Goal: Task Accomplishment & Management: Manage account settings

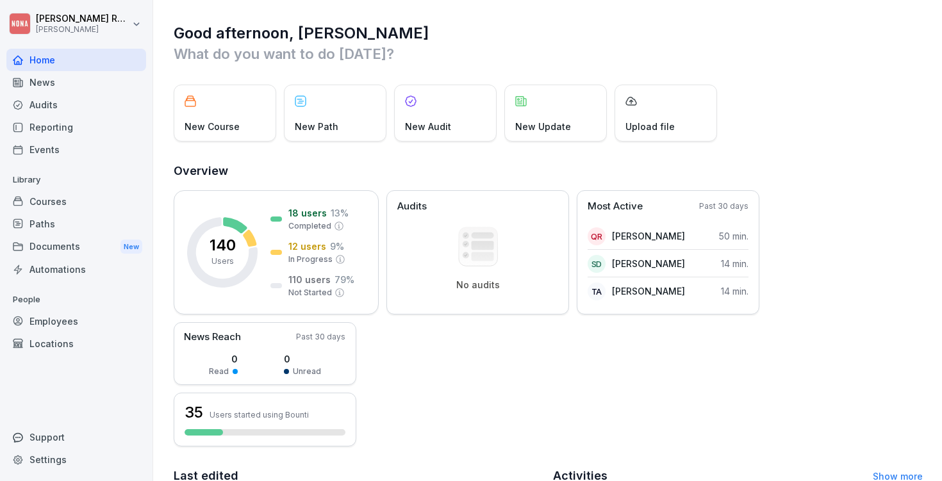
click at [79, 329] on div "Employees" at bounding box center [76, 321] width 140 height 22
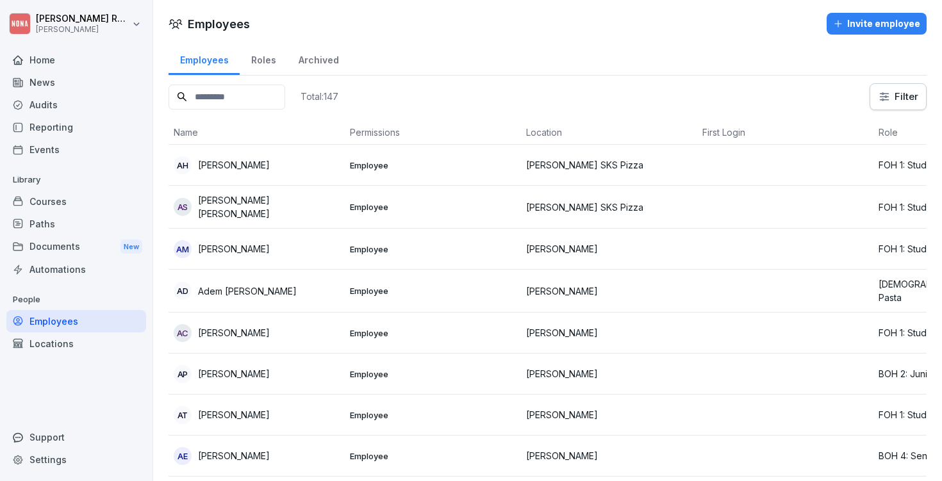
click at [230, 96] on input at bounding box center [227, 97] width 117 height 25
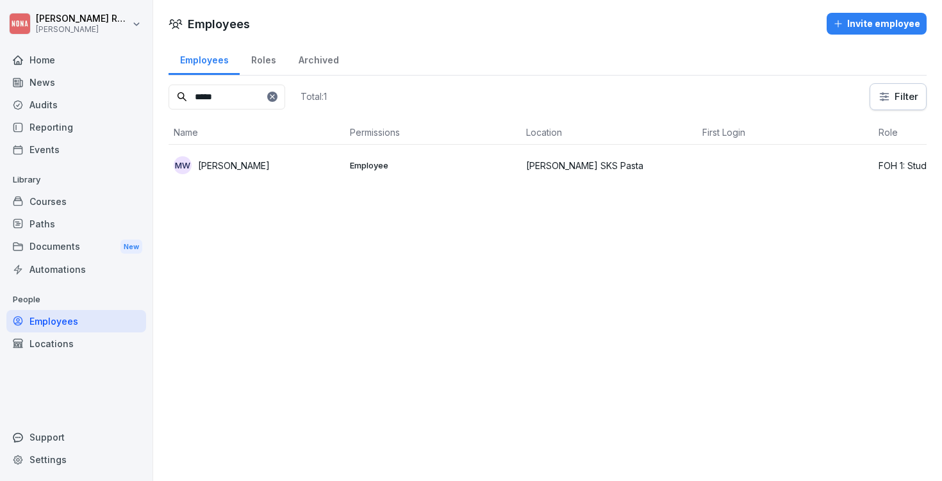
type input "*****"
click at [206, 171] on p "[PERSON_NAME]" at bounding box center [234, 165] width 72 height 13
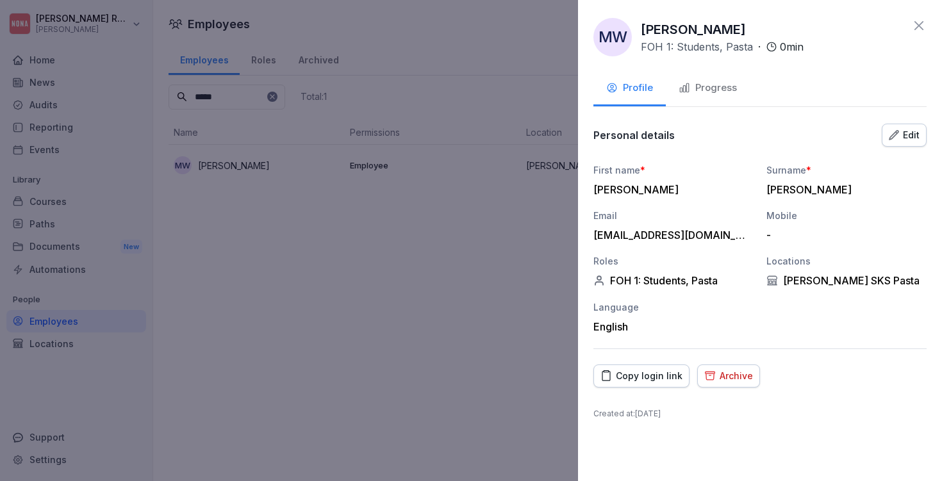
click at [535, 294] on div at bounding box center [471, 240] width 942 height 481
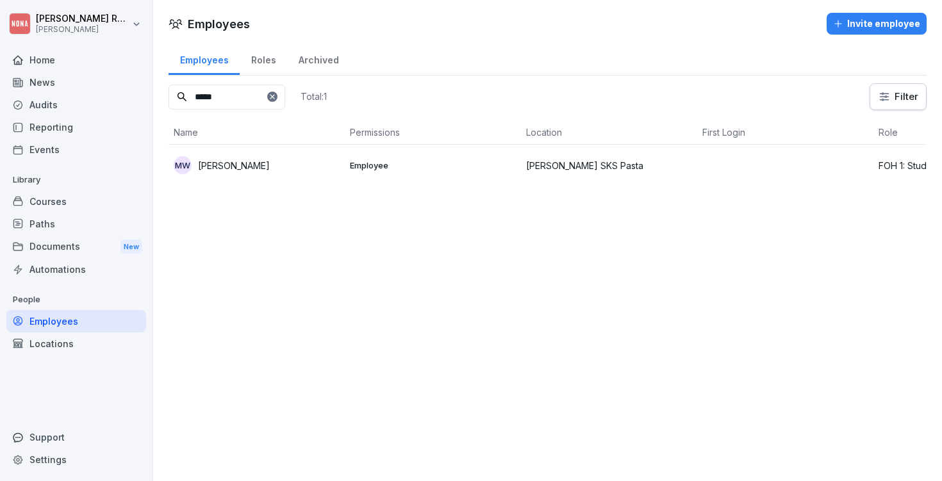
click at [92, 199] on div "Courses" at bounding box center [76, 201] width 140 height 22
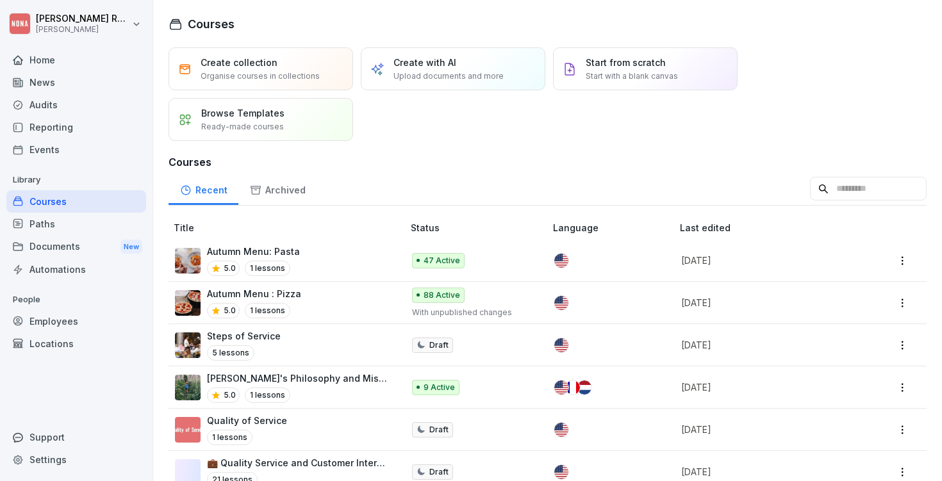
click at [352, 254] on div "Autumn Menu: Pasta 5.0 1 lessons" at bounding box center [282, 260] width 215 height 31
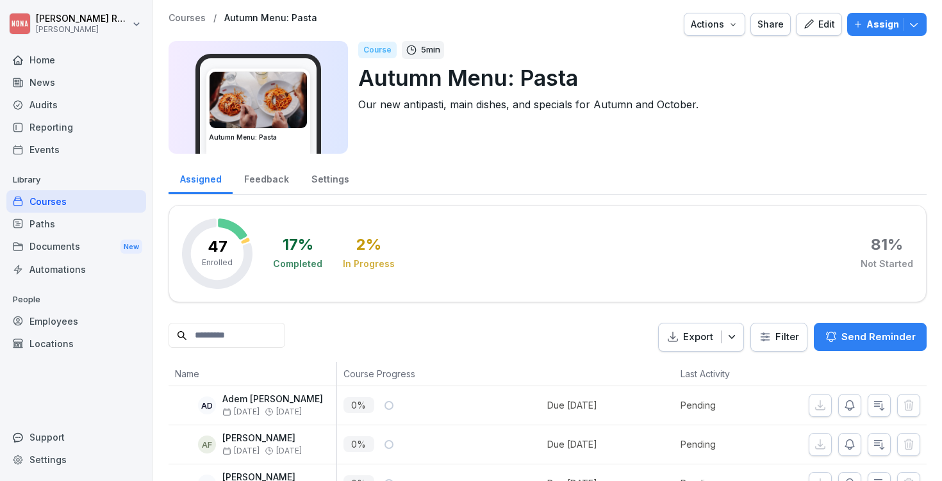
click at [885, 17] on p "Assign" at bounding box center [883, 24] width 33 height 14
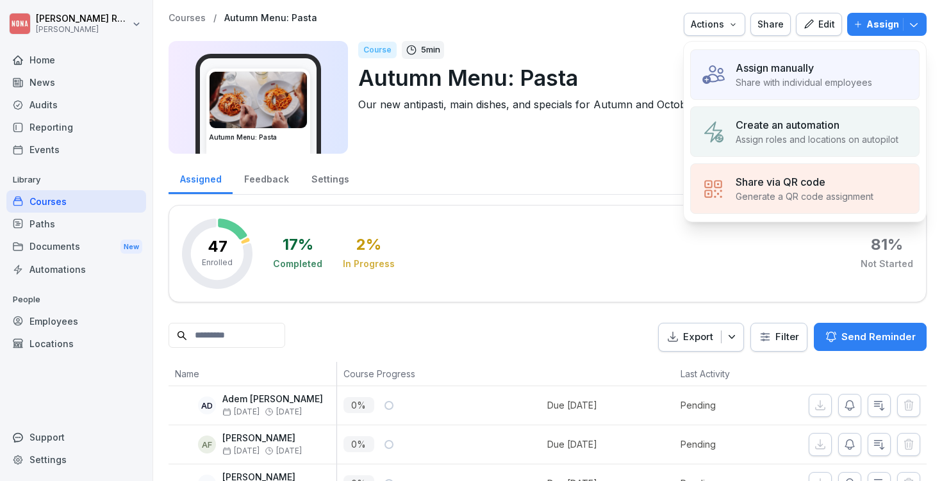
click at [805, 79] on p "Share with individual employees" at bounding box center [804, 82] width 137 height 13
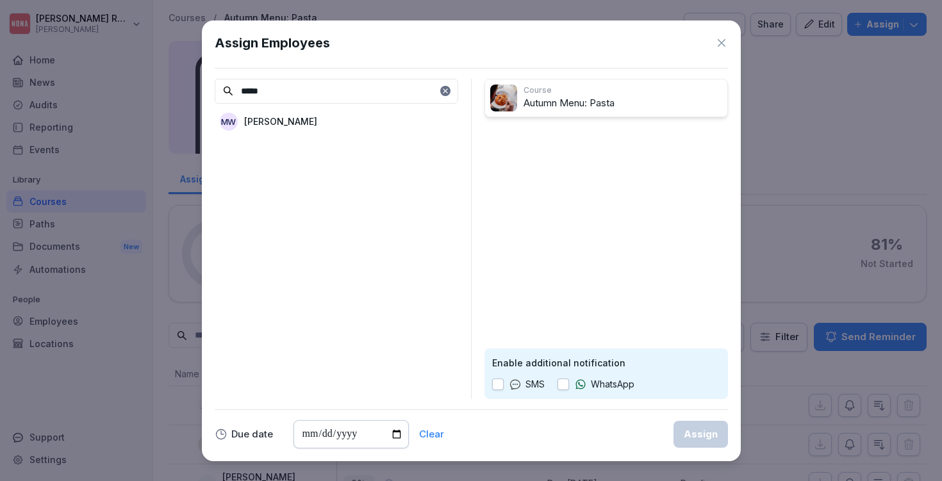
type input "*****"
click at [331, 121] on div "MW Maxine Willaert" at bounding box center [337, 121] width 244 height 23
click at [702, 437] on div "Assign" at bounding box center [701, 435] width 34 height 14
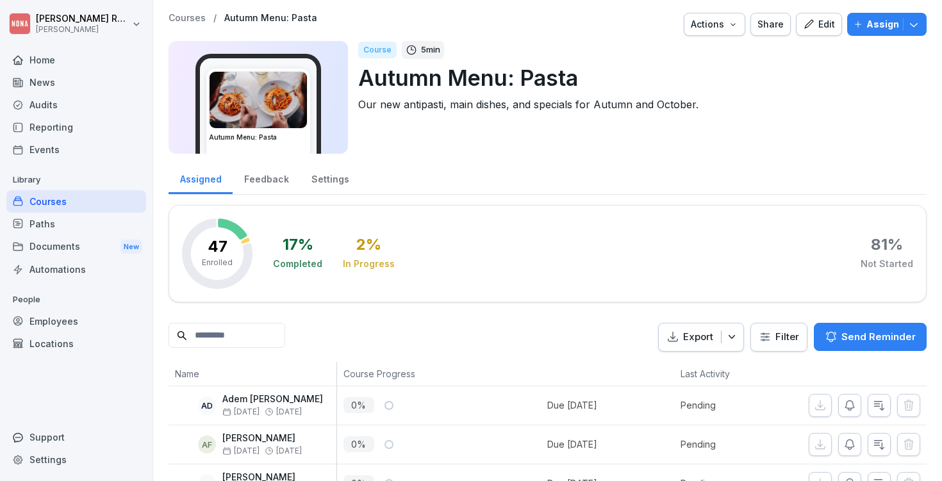
click at [83, 197] on div "Courses" at bounding box center [76, 201] width 140 height 22
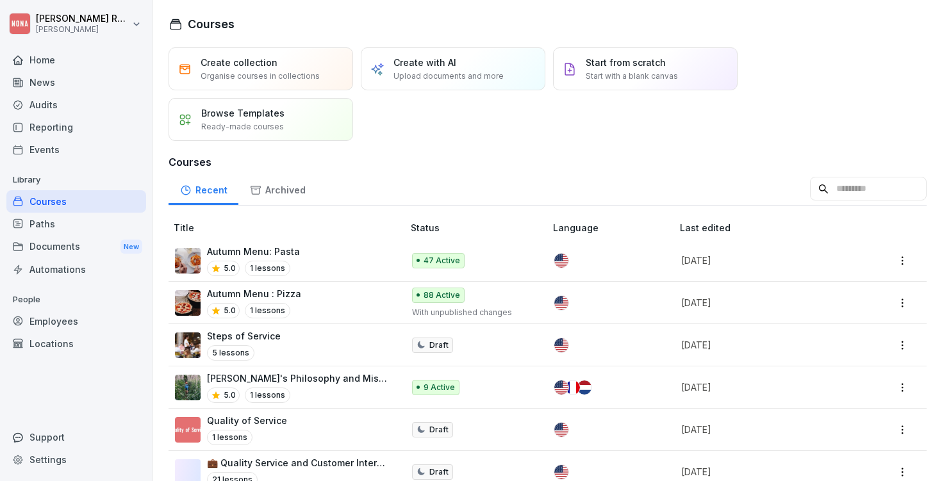
click at [312, 256] on div "Autumn Menu: Pasta 5.0 1 lessons" at bounding box center [282, 260] width 215 height 31
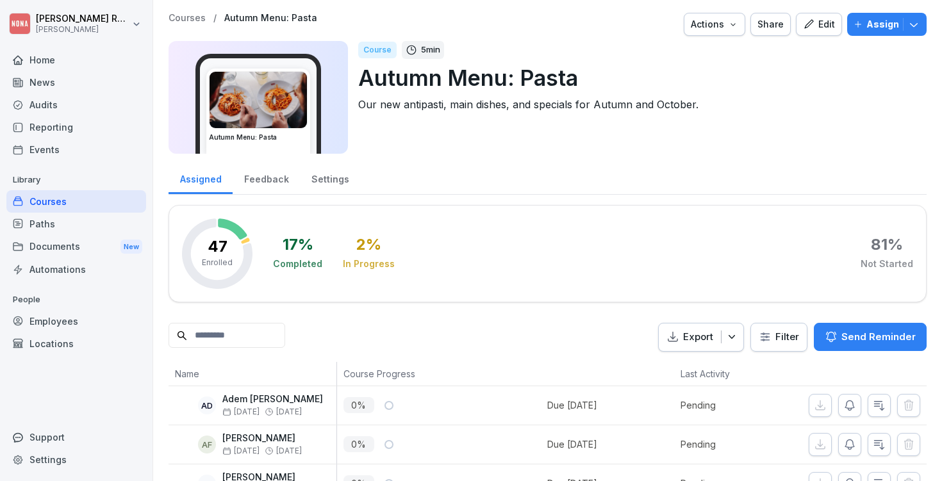
click at [871, 22] on p "Assign" at bounding box center [883, 24] width 33 height 14
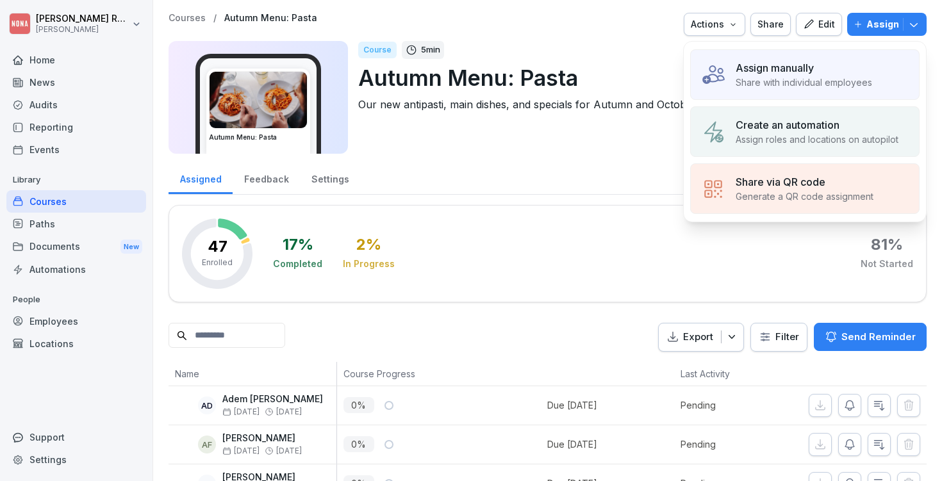
click at [765, 72] on p "Assign manually" at bounding box center [775, 67] width 78 height 15
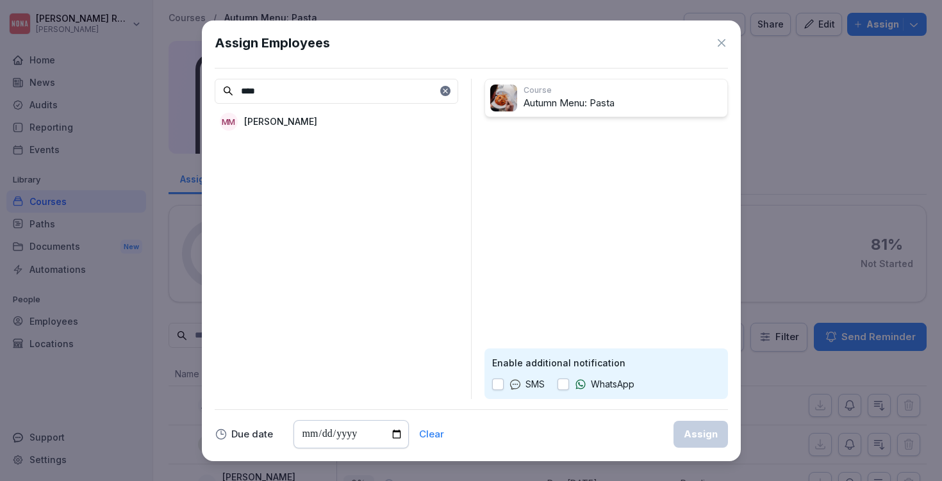
type input "****"
click at [346, 124] on div "MM Malory De Meulenaere" at bounding box center [337, 121] width 244 height 23
click at [618, 392] on div "Enable additional notification SMS WhatsApp" at bounding box center [607, 374] width 244 height 51
click at [620, 379] on p "WhatsApp" at bounding box center [613, 385] width 44 height 14
click at [608, 388] on p "WhatsApp" at bounding box center [613, 385] width 44 height 14
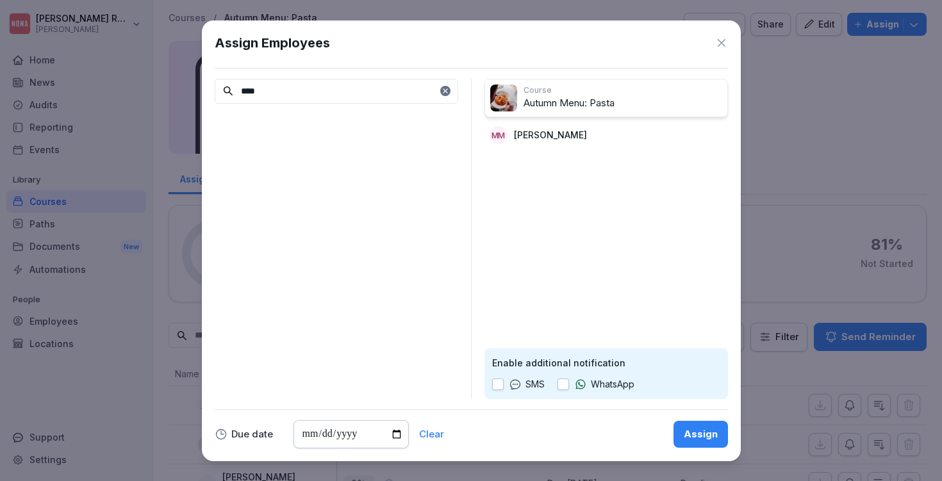
click at [562, 379] on button "button" at bounding box center [564, 385] width 12 height 12
click at [719, 440] on button "Assign" at bounding box center [701, 434] width 54 height 27
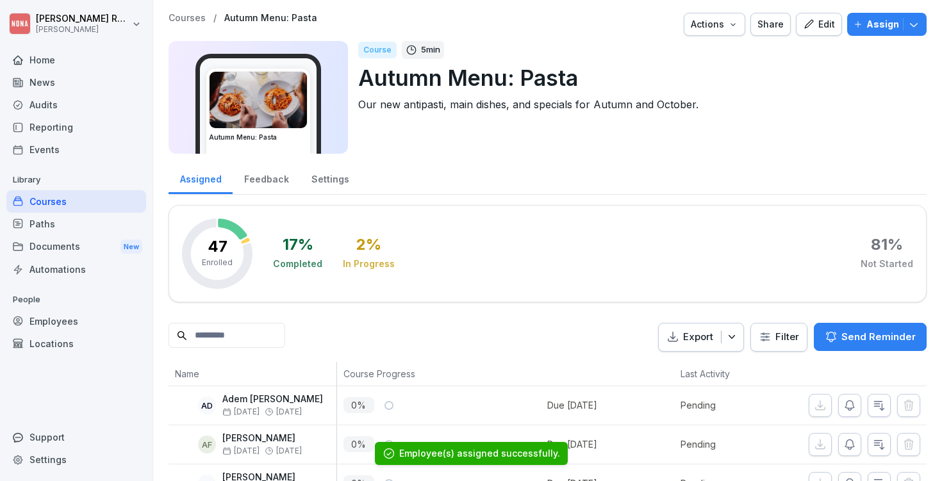
click at [68, 320] on div "Employees" at bounding box center [76, 321] width 140 height 22
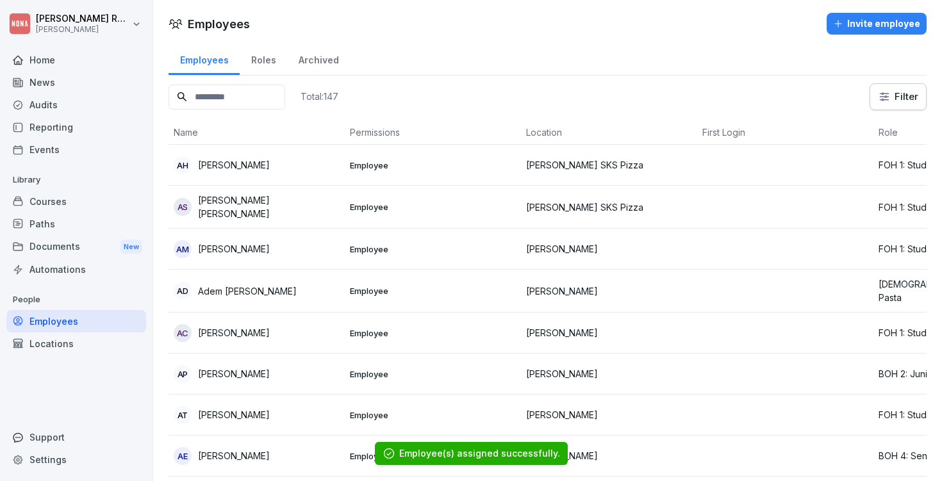
click at [285, 96] on input at bounding box center [227, 97] width 117 height 25
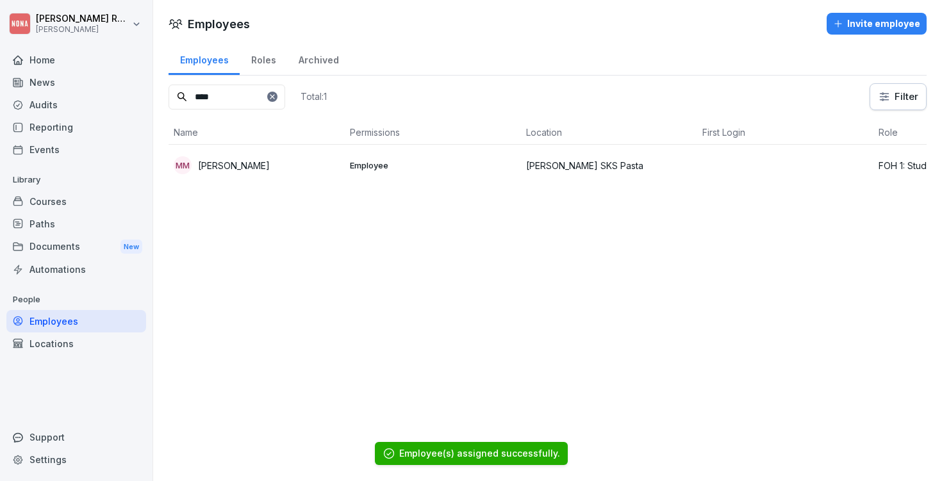
type input "****"
click at [268, 163] on p "[PERSON_NAME]" at bounding box center [234, 165] width 72 height 13
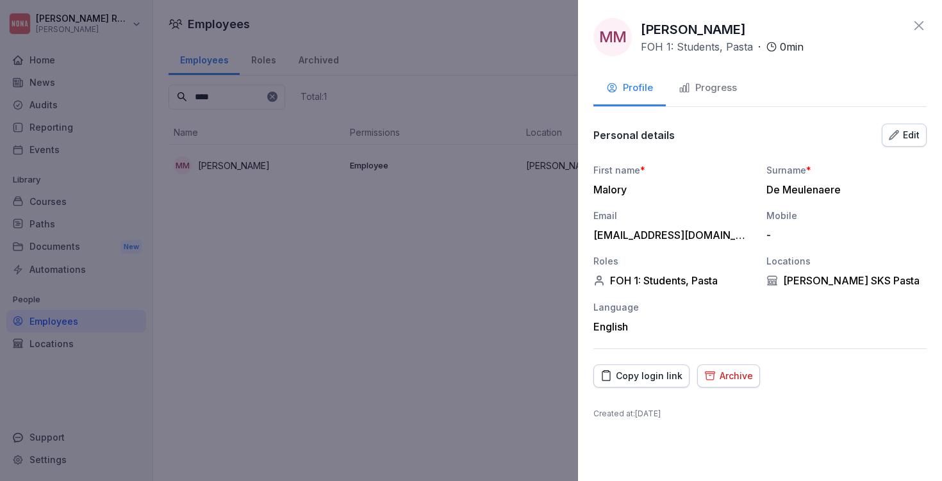
click at [904, 132] on div "Edit" at bounding box center [904, 135] width 31 height 14
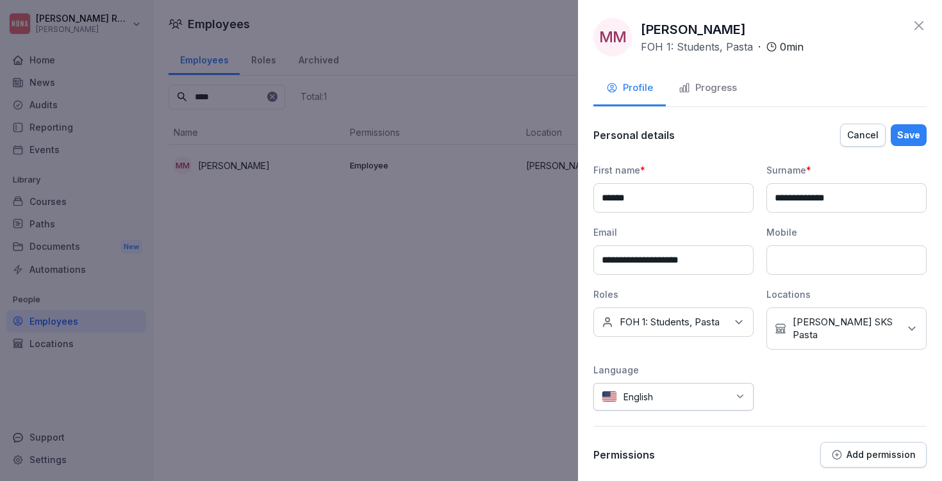
click at [673, 331] on div "No roles FOH 1: Students, Pasta" at bounding box center [674, 322] width 160 height 29
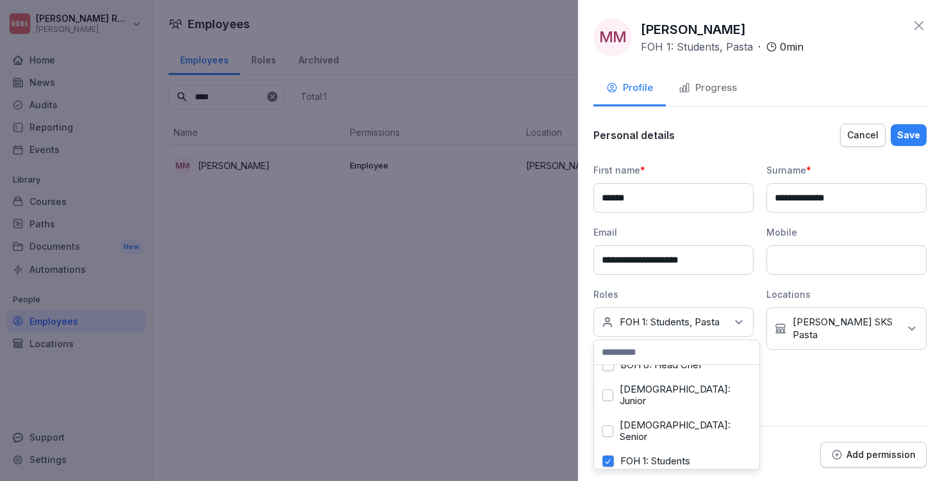
scroll to position [164, 0]
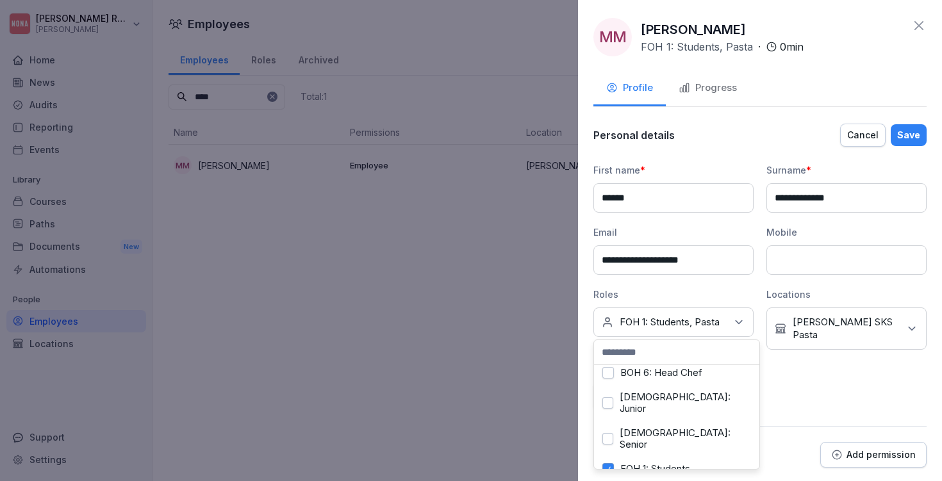
click at [824, 390] on div "**********" at bounding box center [760, 286] width 333 height 247
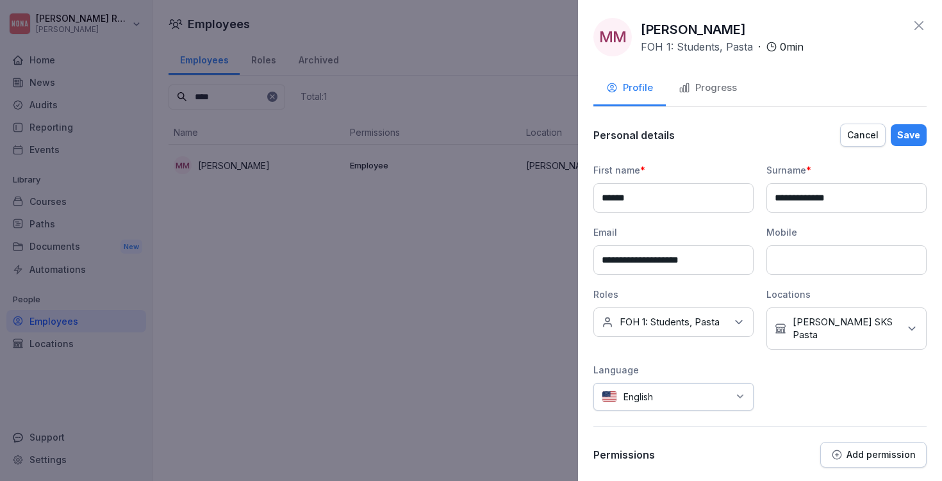
click at [842, 367] on div "**********" at bounding box center [760, 286] width 333 height 247
click at [921, 24] on icon at bounding box center [919, 25] width 9 height 9
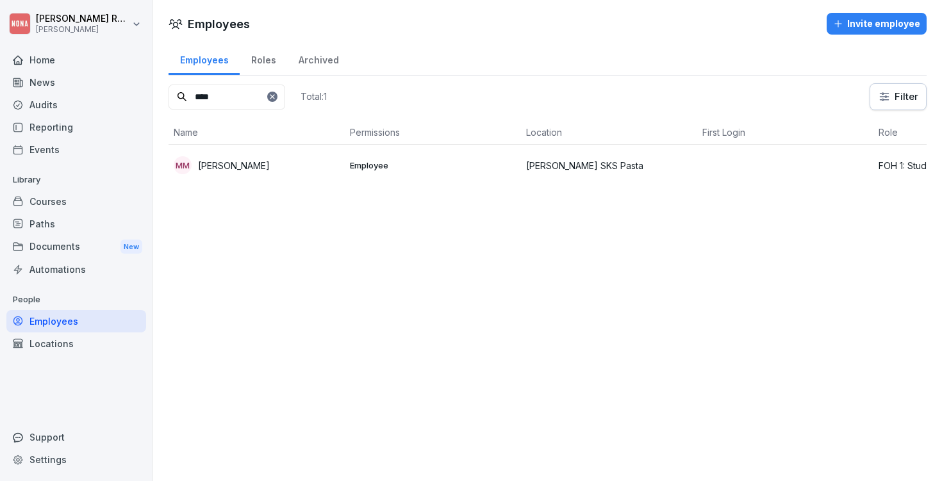
click at [94, 68] on div "Home" at bounding box center [76, 60] width 140 height 22
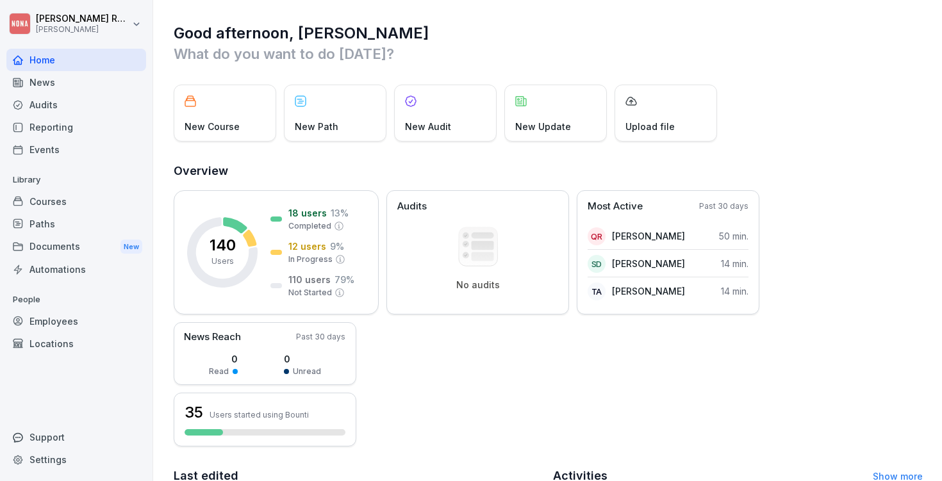
click at [87, 205] on div "Courses" at bounding box center [76, 201] width 140 height 22
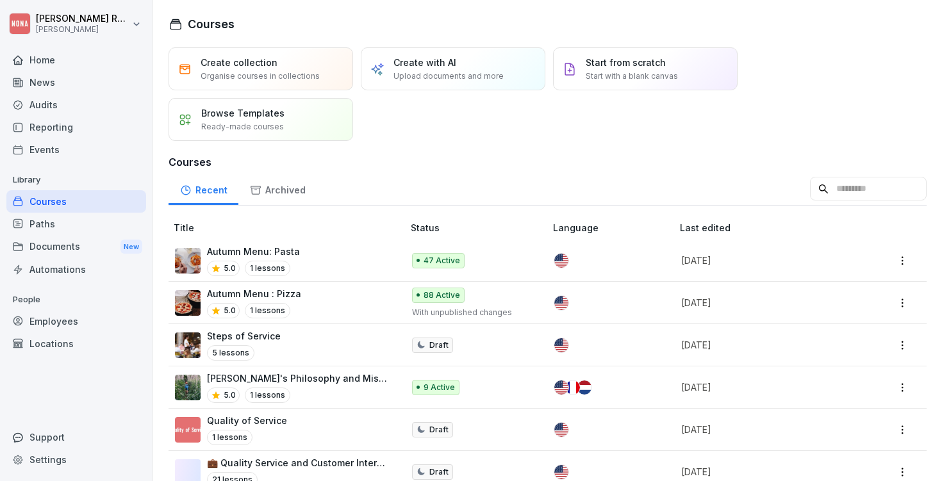
click at [282, 254] on p "Autumn Menu: Pasta" at bounding box center [253, 251] width 93 height 13
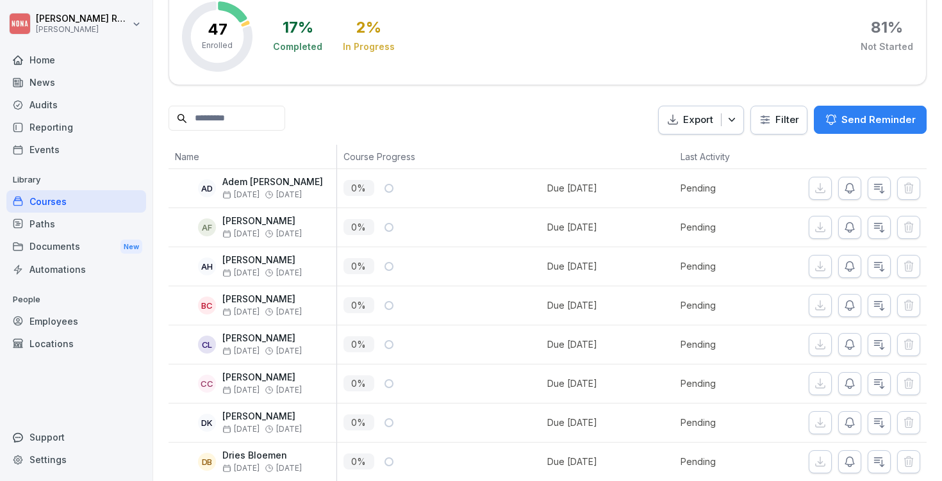
scroll to position [233, 0]
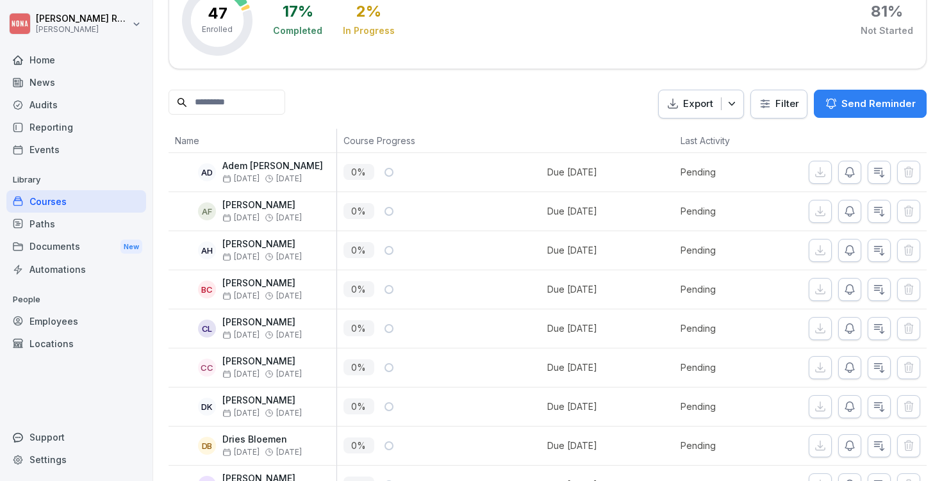
click at [219, 105] on input at bounding box center [227, 102] width 117 height 25
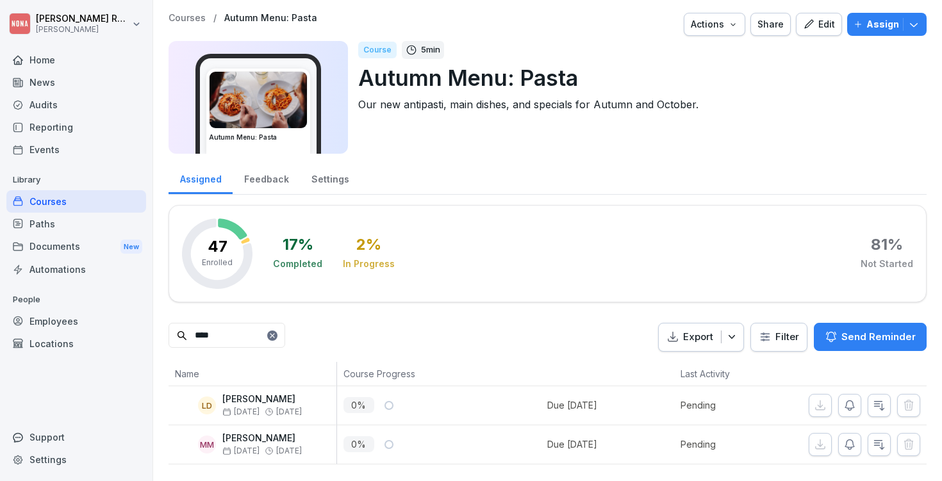
type input "****"
click at [854, 404] on icon "button" at bounding box center [850, 405] width 13 height 13
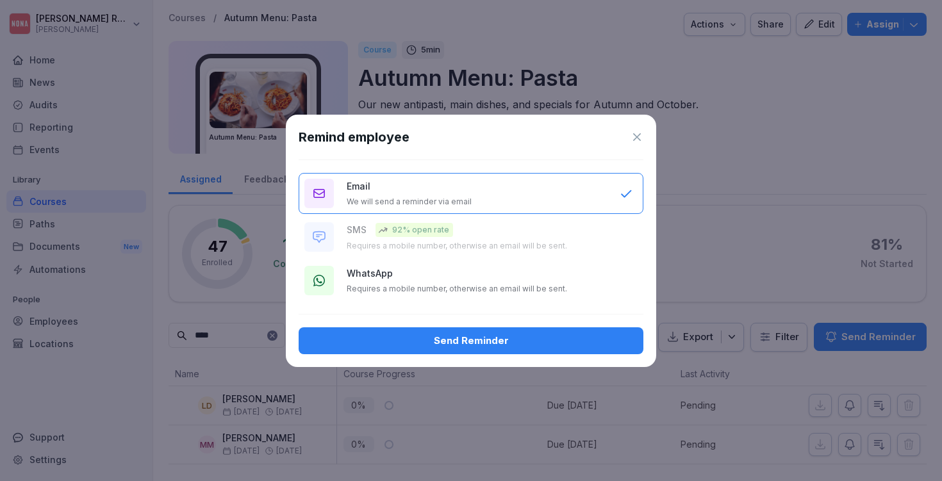
click at [431, 188] on div "Email We will send a reminder via email" at bounding box center [477, 193] width 260 height 28
click at [426, 283] on div "WhatsApp Requires a mobile number, otherwise an email will be sent." at bounding box center [477, 281] width 260 height 28
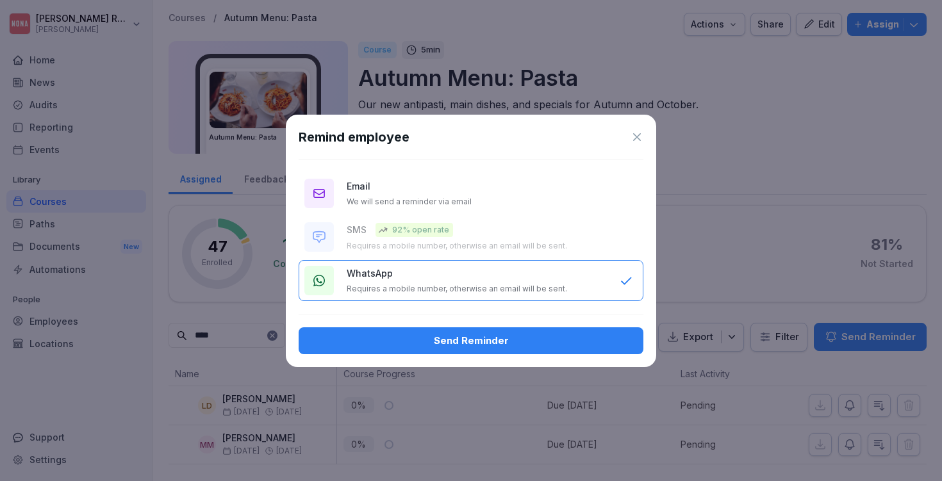
click at [519, 189] on div "Email We will send a reminder via email" at bounding box center [477, 193] width 260 height 28
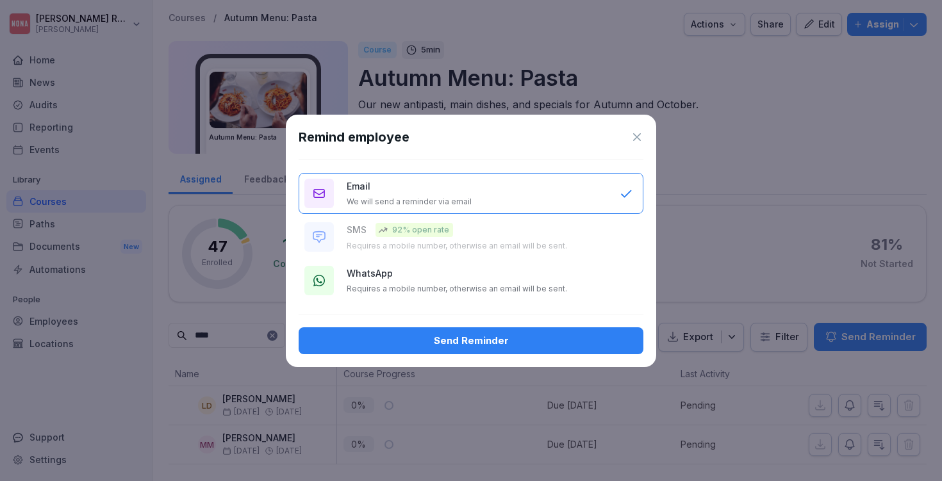
click at [522, 346] on div "Send Reminder" at bounding box center [471, 341] width 324 height 14
